Goal: Information Seeking & Learning: Find specific page/section

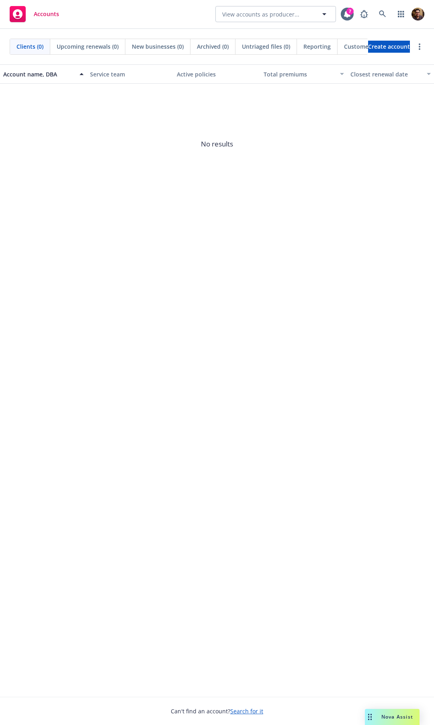
click at [266, 117] on span "No results" at bounding box center [217, 144] width 434 height 121
click at [382, 12] on icon at bounding box center [382, 13] width 7 height 7
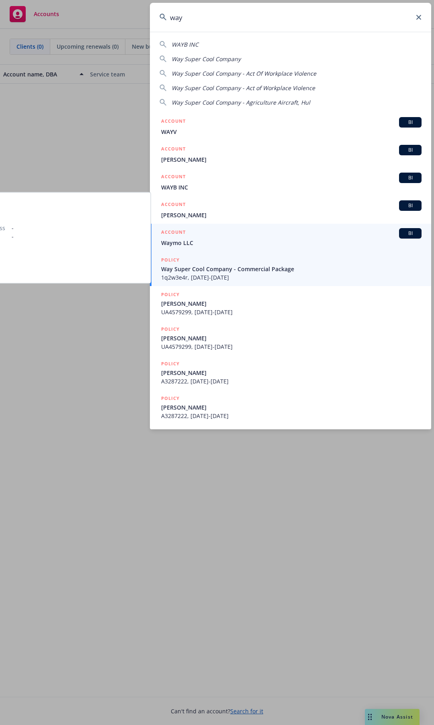
type input "way"
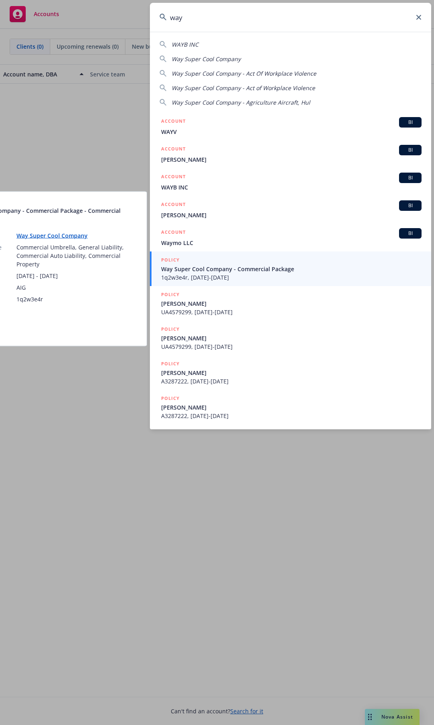
click at [288, 271] on span "Way Super Cool Company - Commercial Package" at bounding box center [291, 269] width 261 height 8
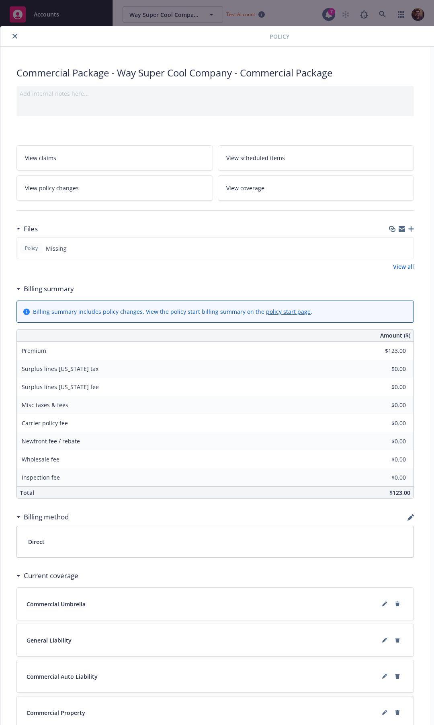
click at [70, 7] on div "Policy Commercial Package - Way Super Cool Company - Commercial Package Add int…" at bounding box center [217, 362] width 434 height 725
click at [14, 36] on div at bounding box center [137, 36] width 266 height 10
click at [11, 36] on button "close" at bounding box center [15, 36] width 10 height 10
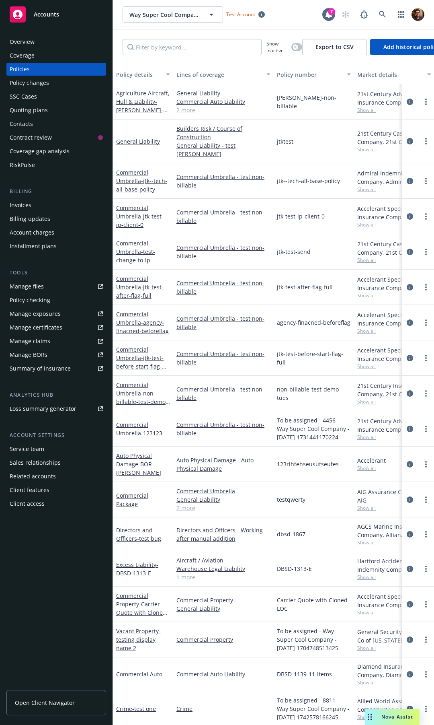
click at [25, 42] on div "Overview" at bounding box center [22, 41] width 25 height 13
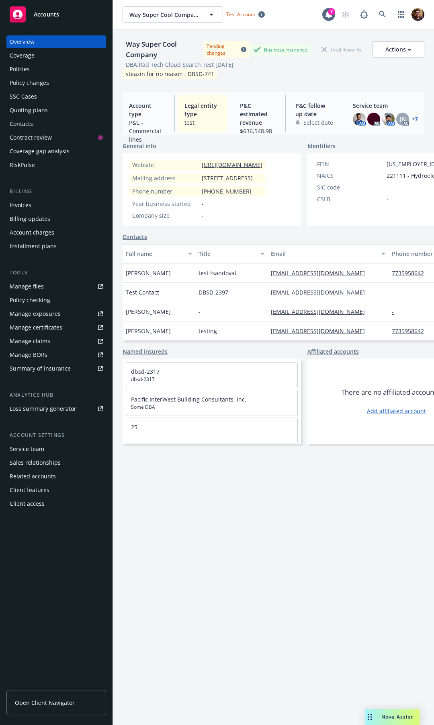
click at [47, 705] on span "Open Client Navigator" at bounding box center [45, 702] width 60 height 8
click at [381, 13] on icon at bounding box center [382, 14] width 7 height 7
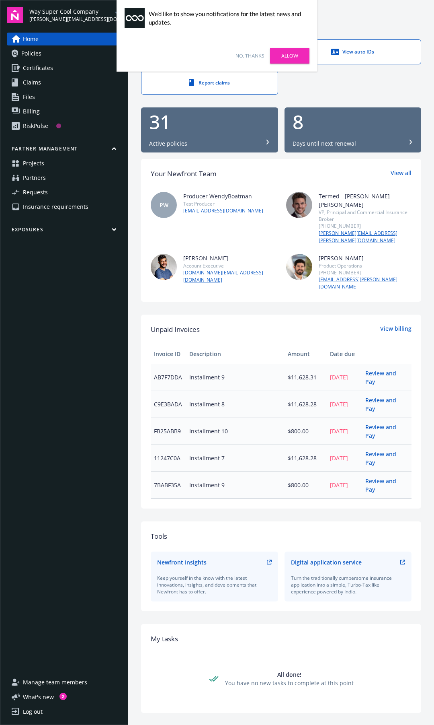
click at [242, 55] on link "No, thanks" at bounding box center [250, 55] width 29 height 7
drag, startPoint x: 242, startPoint y: 55, endPoint x: 230, endPoint y: 71, distance: 20.2
click at [242, 55] on body "Way Super Cool Company francisco.sandoval@newfront.com Home Policies Certificat…" at bounding box center [217, 362] width 434 height 725
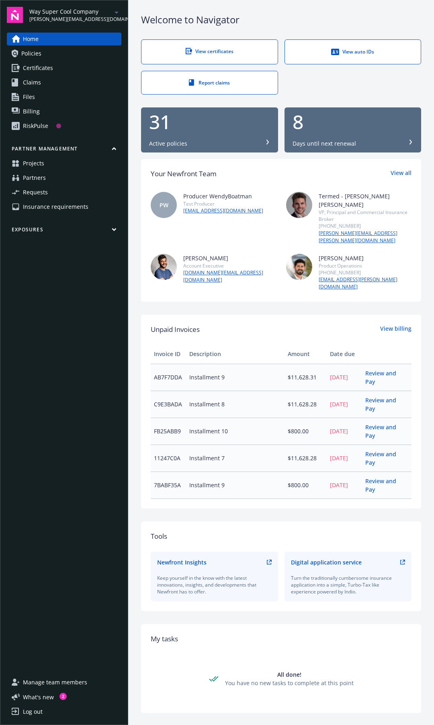
click at [50, 194] on link "Requests" at bounding box center [64, 192] width 115 height 13
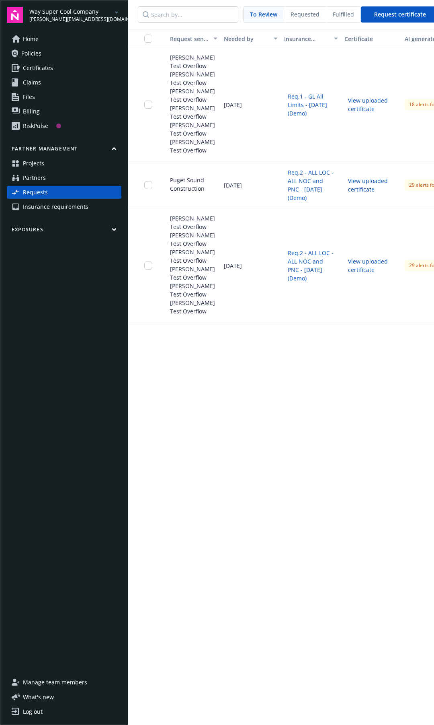
click at [55, 209] on span "Insurance requirements" at bounding box center [56, 206] width 66 height 13
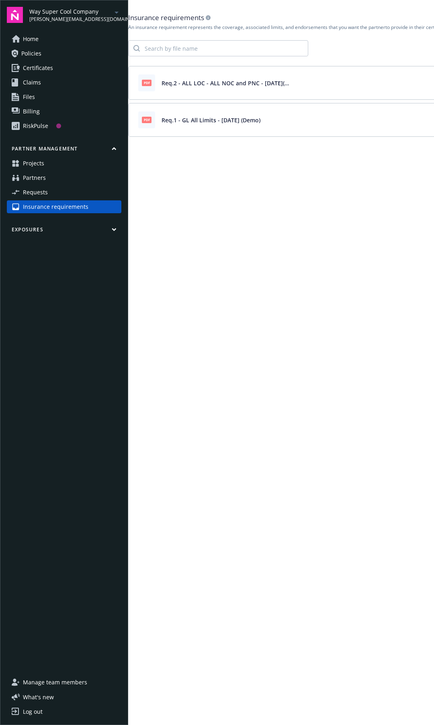
click at [271, 282] on main "Insurance requirements An insurance requirement represents the coverage, associ…" at bounding box center [281, 362] width 306 height 725
click at [35, 39] on span "Home" at bounding box center [31, 39] width 16 height 13
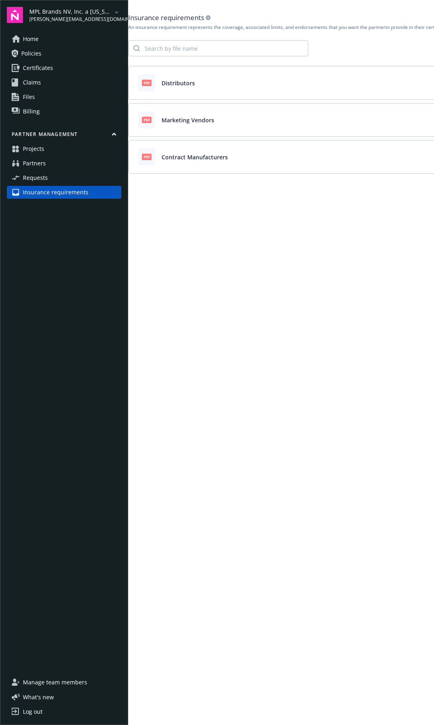
click at [247, 255] on main "Insurance requirements An insurance requirement represents the coverage, associ…" at bounding box center [281, 362] width 306 height 725
click at [186, 83] on span "Distributors" at bounding box center [178, 83] width 33 height 8
click at [221, 92] on div "pdf Distributors" at bounding box center [309, 83] width 362 height 34
